Goal: Task Accomplishment & Management: Manage account settings

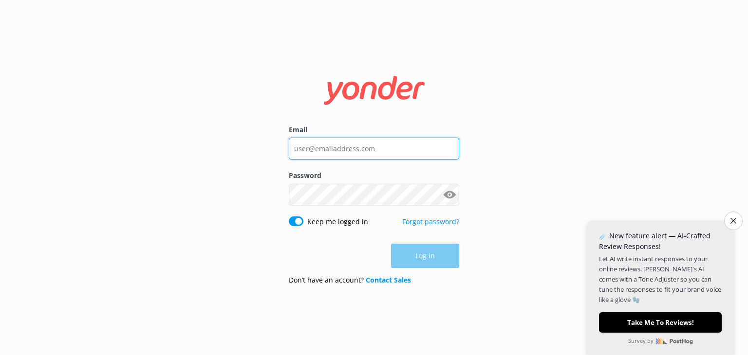
paste input "[EMAIL_ADDRESS][DOMAIN_NAME]"
type input "[EMAIL_ADDRESS][DOMAIN_NAME]"
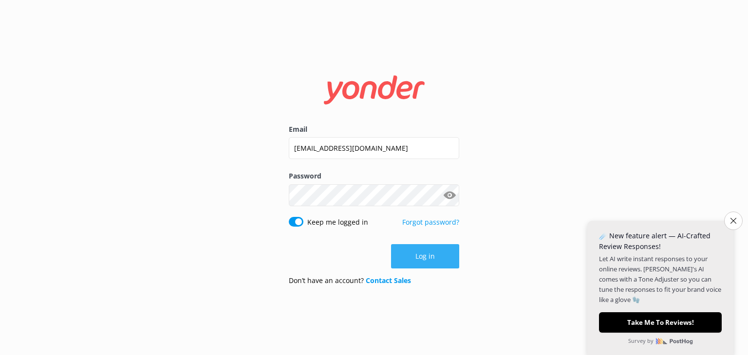
click at [426, 257] on button "Log in" at bounding box center [425, 256] width 68 height 24
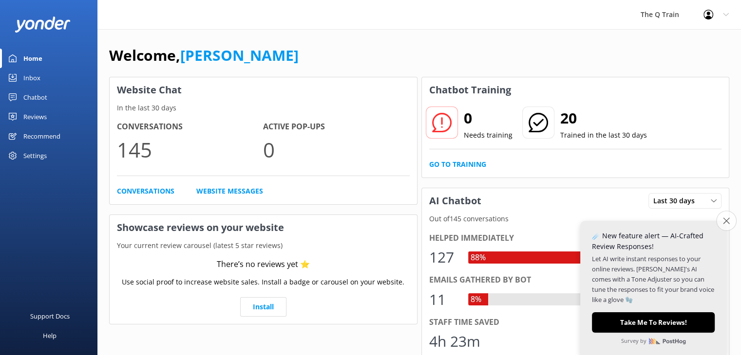
click at [726, 219] on icon "Close survey" at bounding box center [726, 221] width 6 height 6
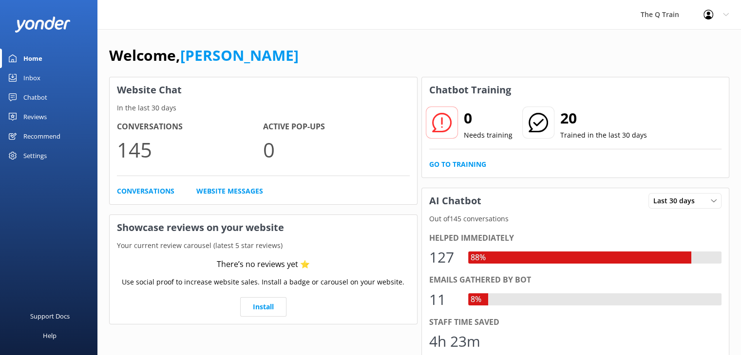
click at [339, 20] on div "The Q Train Profile Settings Logout" at bounding box center [370, 14] width 741 height 29
